Goal: Information Seeking & Learning: Find contact information

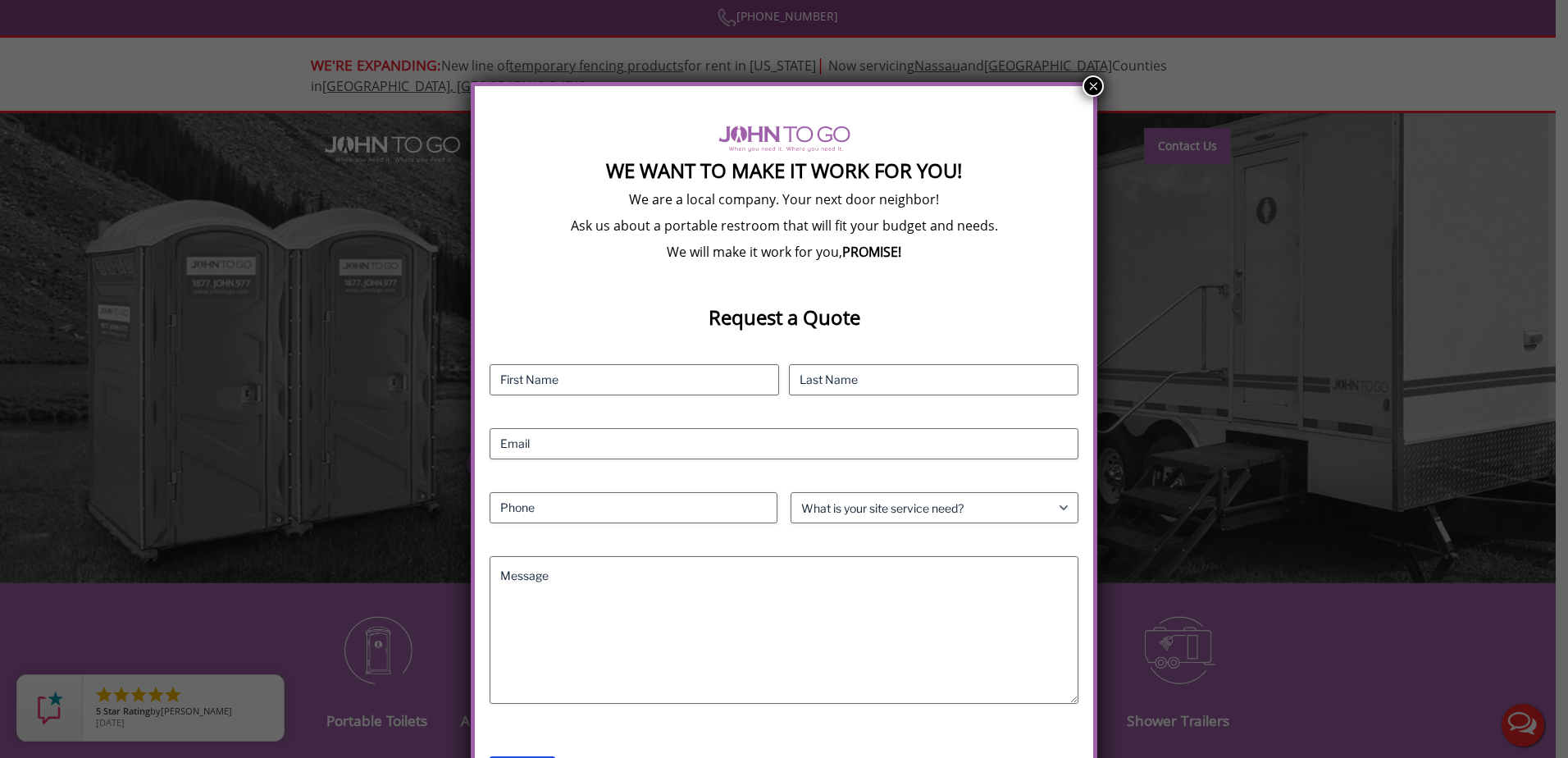
click at [1089, 85] on button "×" at bounding box center [1093, 86] width 21 height 21
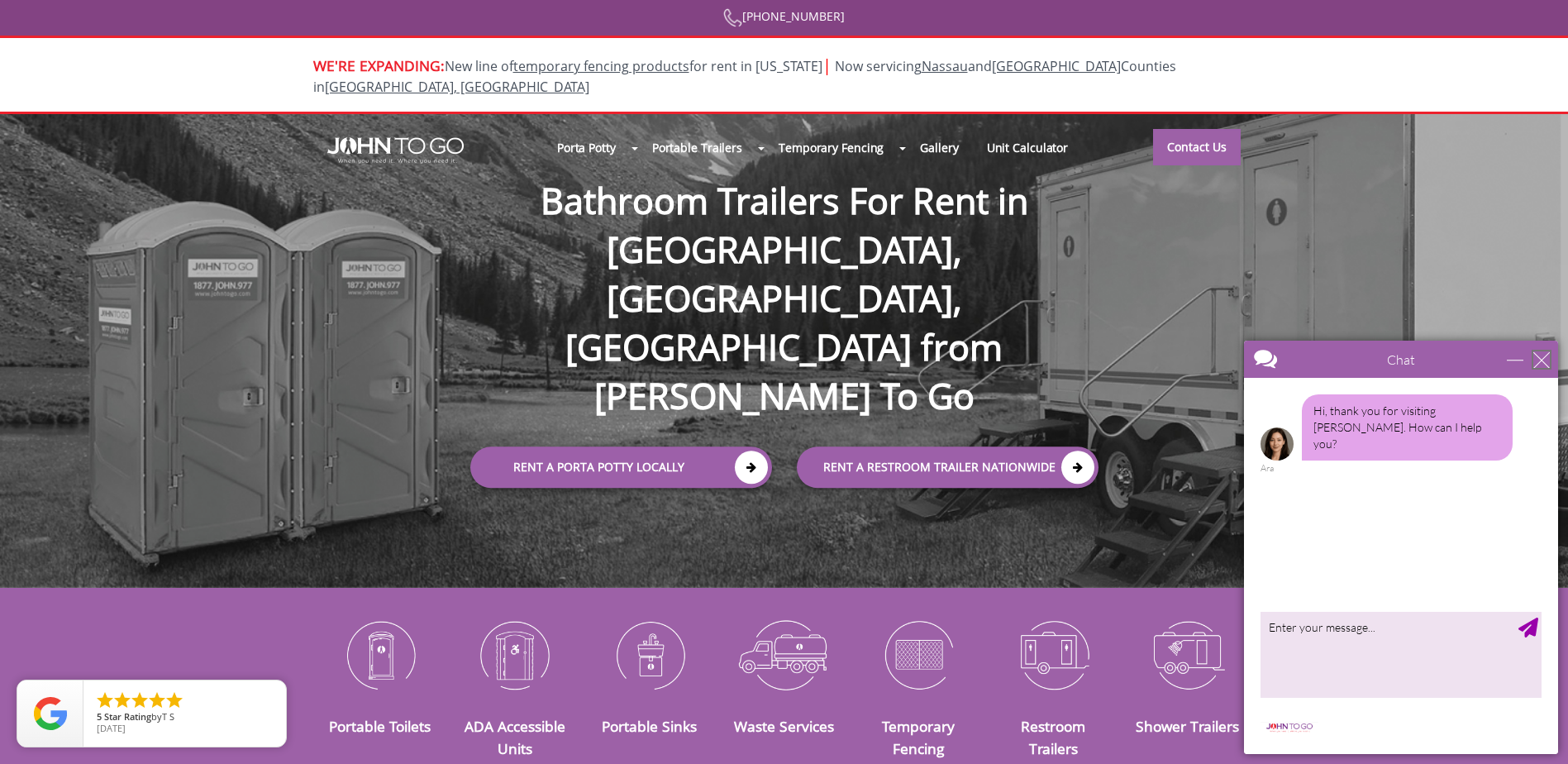
click at [1537, 363] on div "close" at bounding box center [1541, 359] width 16 height 16
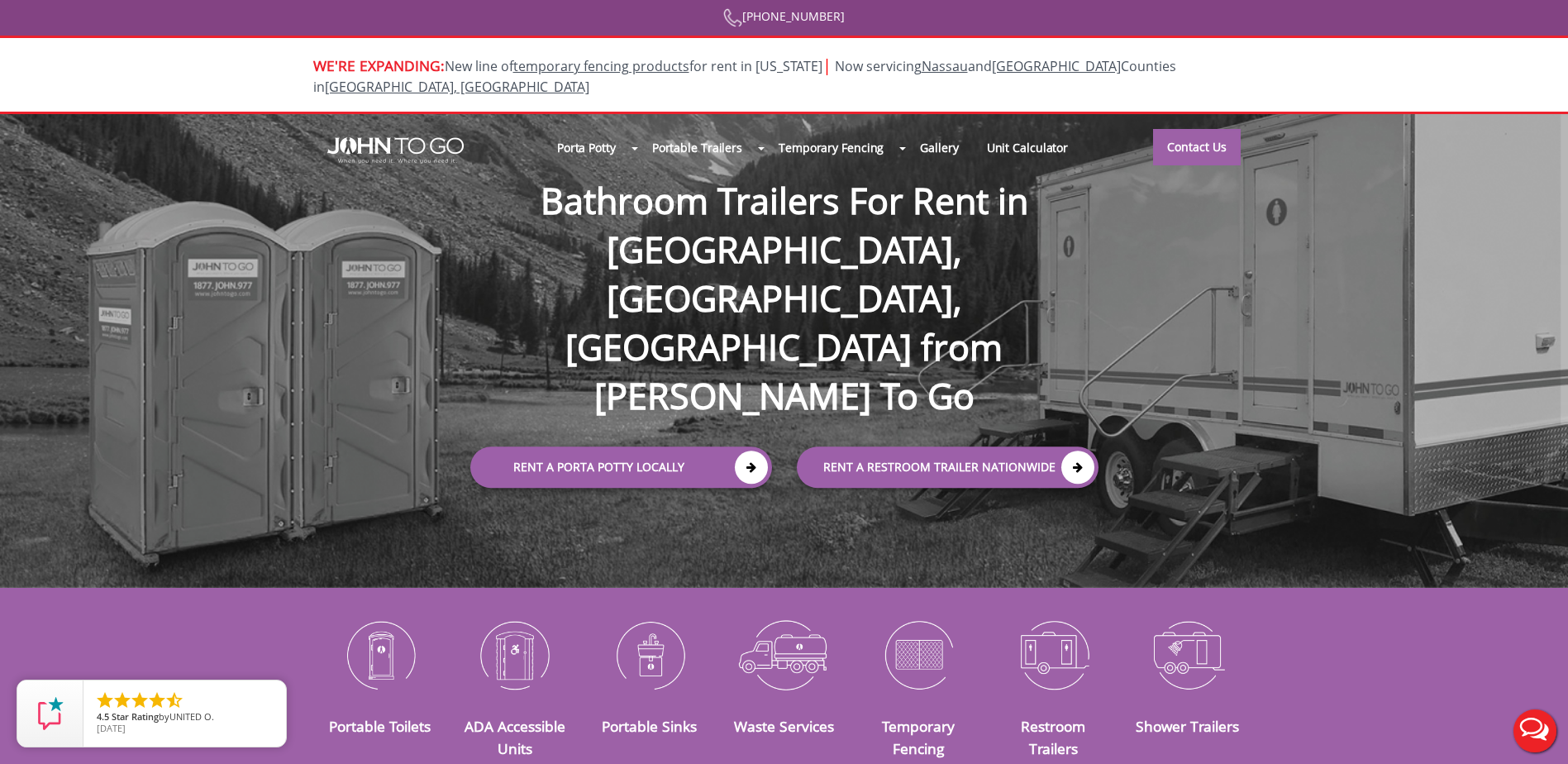
click at [1192, 127] on div at bounding box center [784, 382] width 1568 height 764
click at [1193, 128] on link "Contact Us" at bounding box center [1197, 146] width 88 height 37
